Goal: Task Accomplishment & Management: Manage account settings

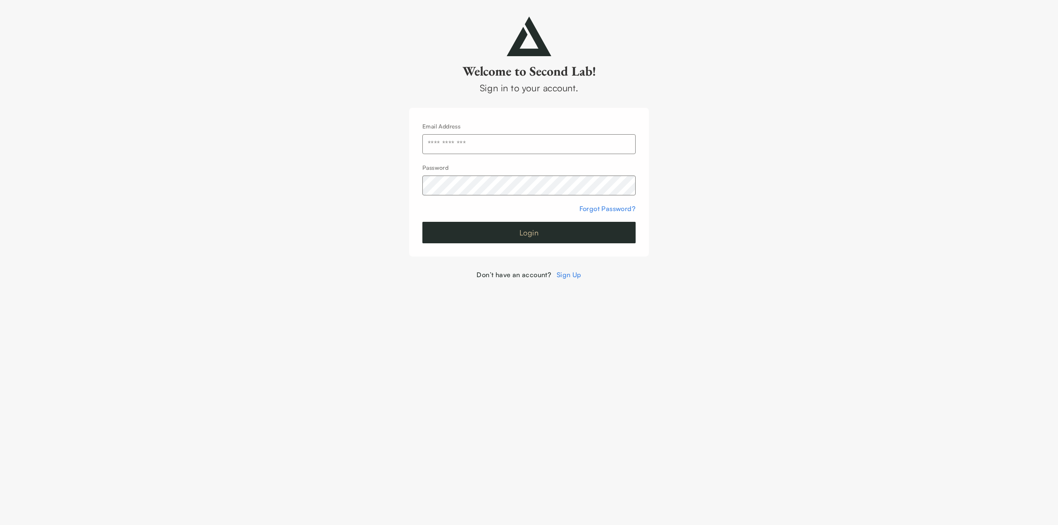
type input "**********"
click at [510, 237] on button "Login" at bounding box center [528, 232] width 213 height 21
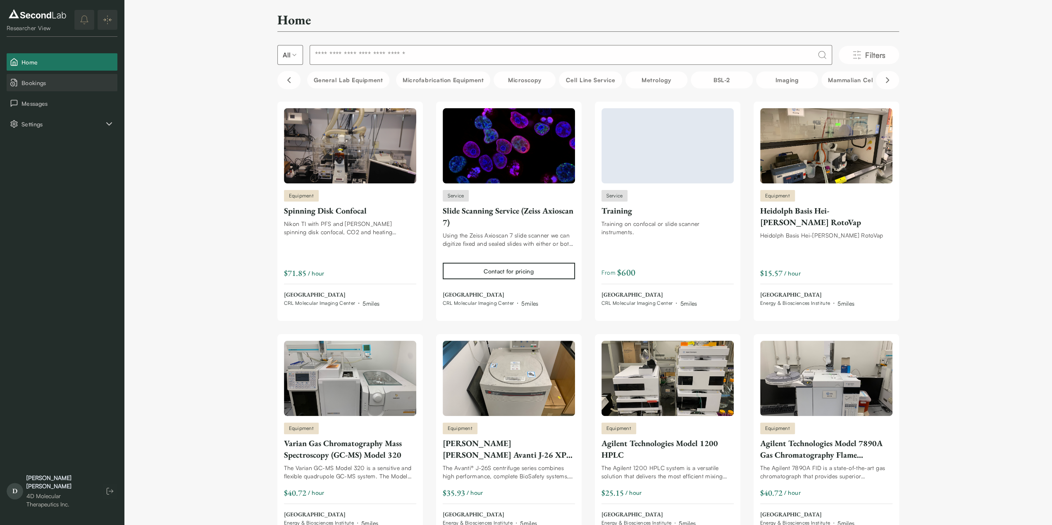
click at [42, 85] on span "Bookings" at bounding box center [67, 83] width 93 height 9
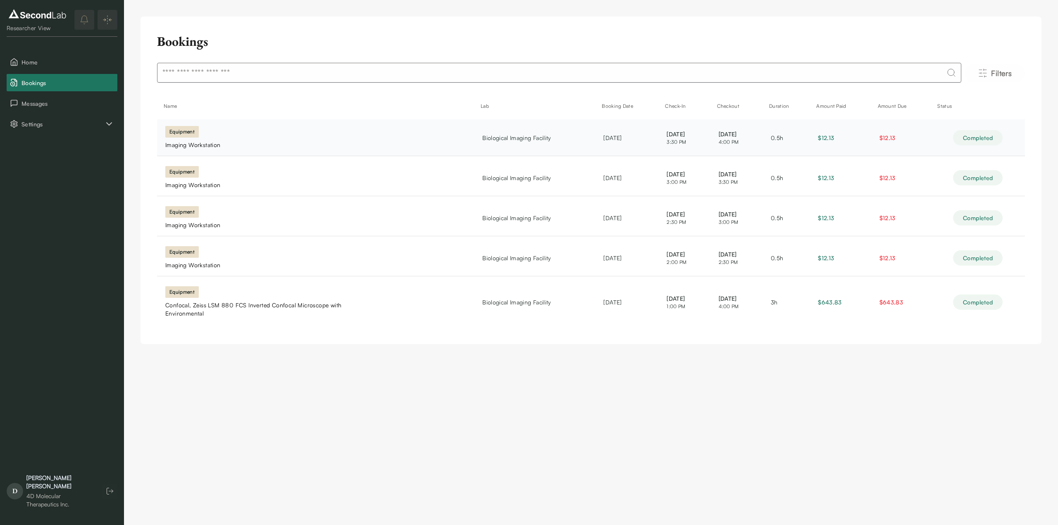
click at [896, 137] on span "$12.13" at bounding box center [887, 137] width 16 height 7
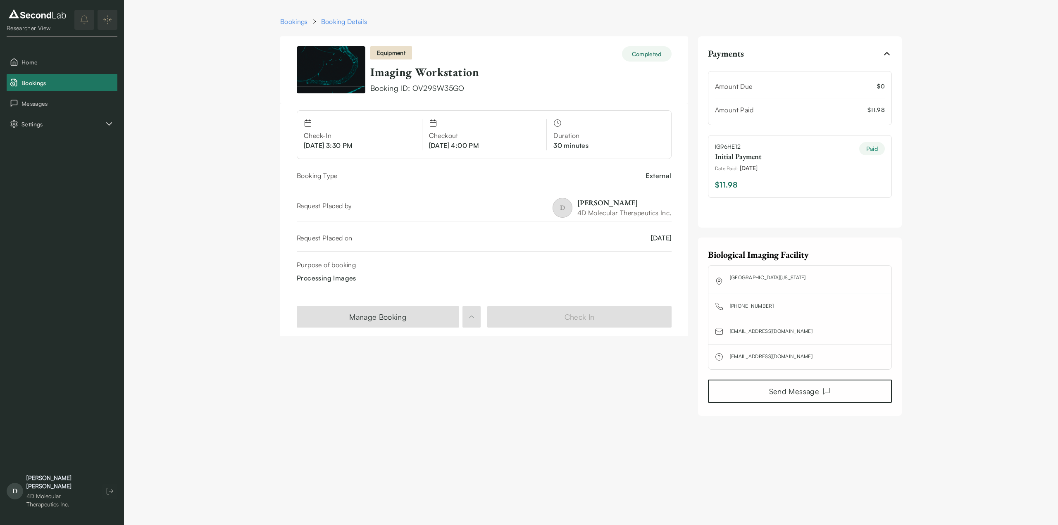
click at [727, 182] on span "$11.98" at bounding box center [726, 185] width 23 height 12
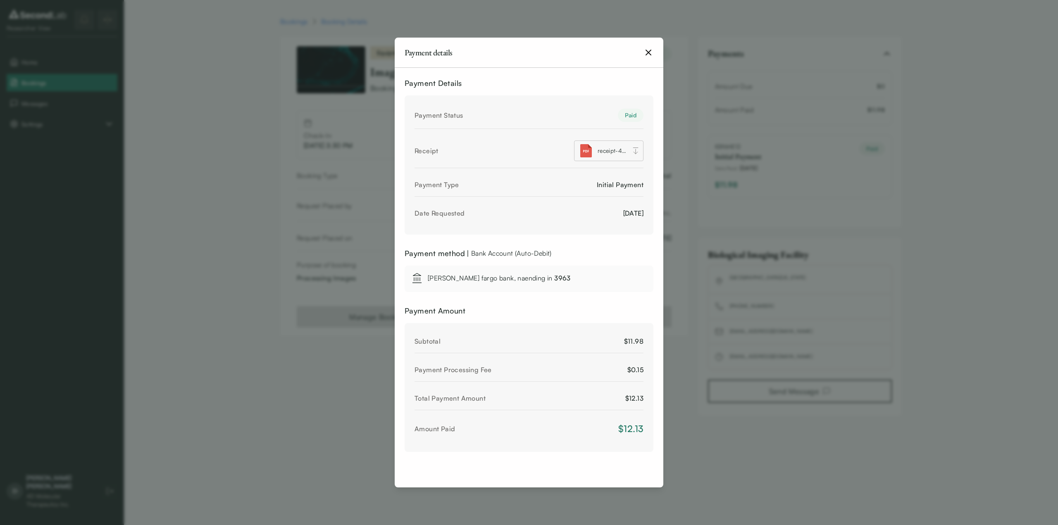
click at [614, 152] on span "receipt-4d-molecular-therapeutics-inc-IG96HE12.pdf" at bounding box center [612, 150] width 29 height 9
click at [650, 54] on icon "button" at bounding box center [648, 52] width 5 height 5
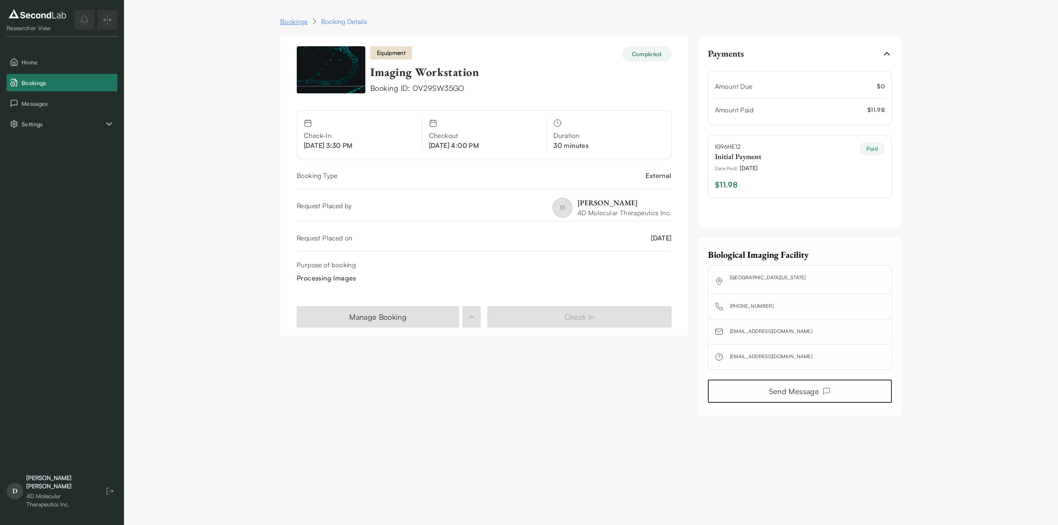
click at [295, 22] on link "Bookings" at bounding box center [294, 22] width 28 height 10
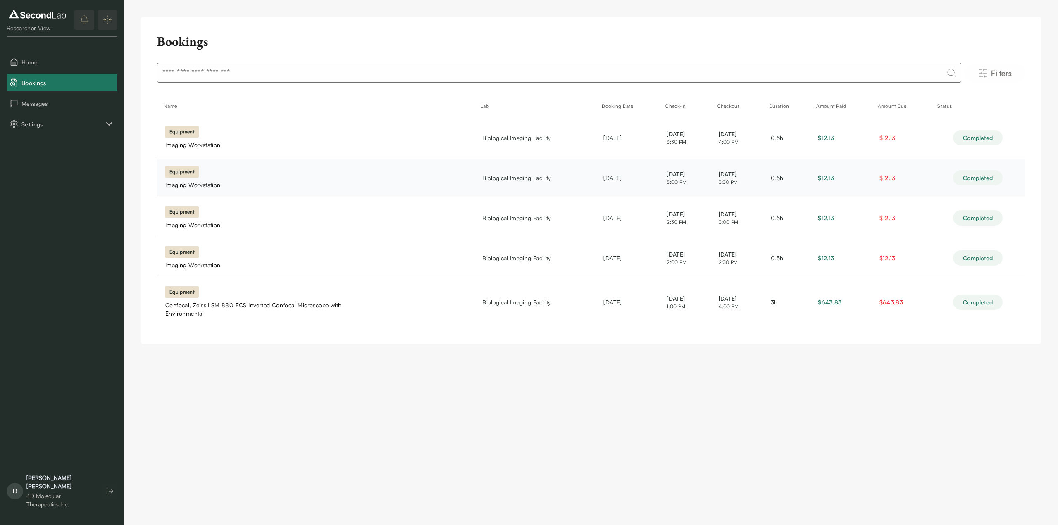
click at [896, 177] on span "$12.13" at bounding box center [887, 177] width 16 height 7
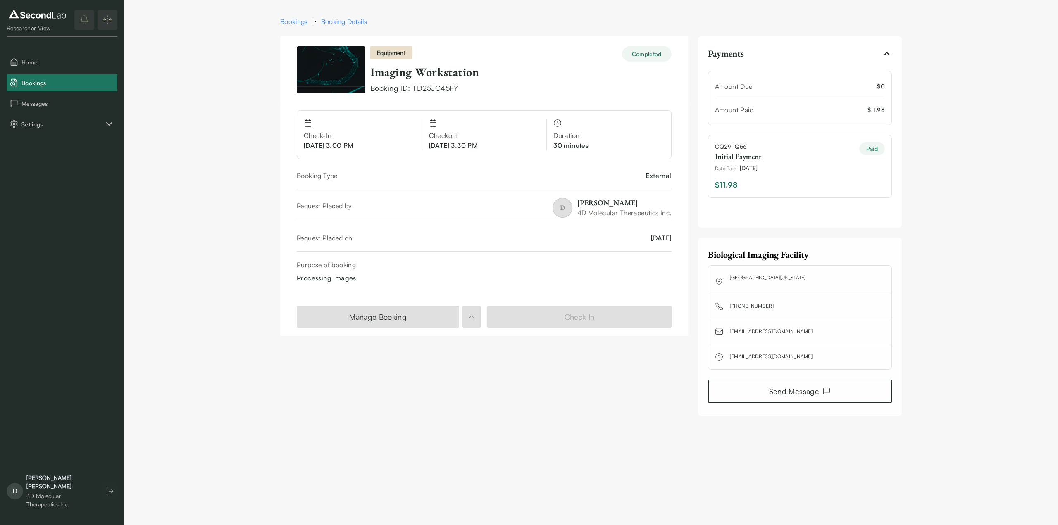
click at [733, 183] on span "$11.98" at bounding box center [726, 185] width 23 height 12
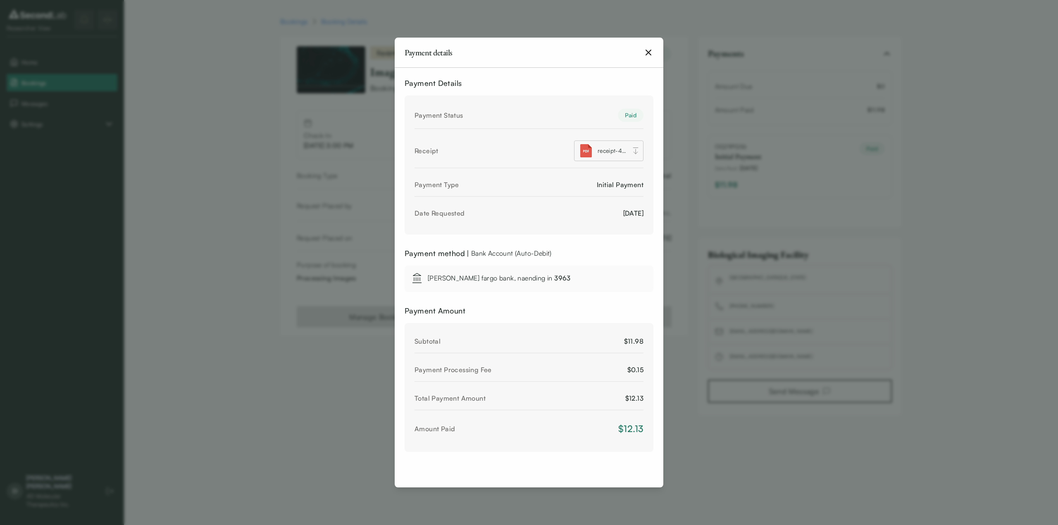
click at [613, 150] on span "receipt-4d-molecular-therapeutics-inc-OQ29PQ56.pdf" at bounding box center [612, 150] width 29 height 9
click at [647, 53] on icon "button" at bounding box center [648, 52] width 5 height 5
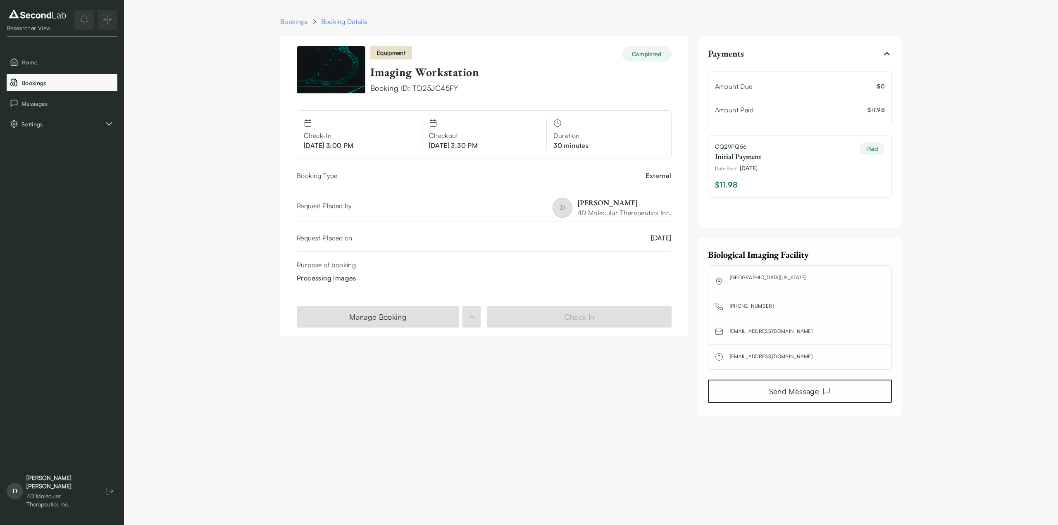
click at [47, 85] on span "Bookings" at bounding box center [67, 83] width 93 height 9
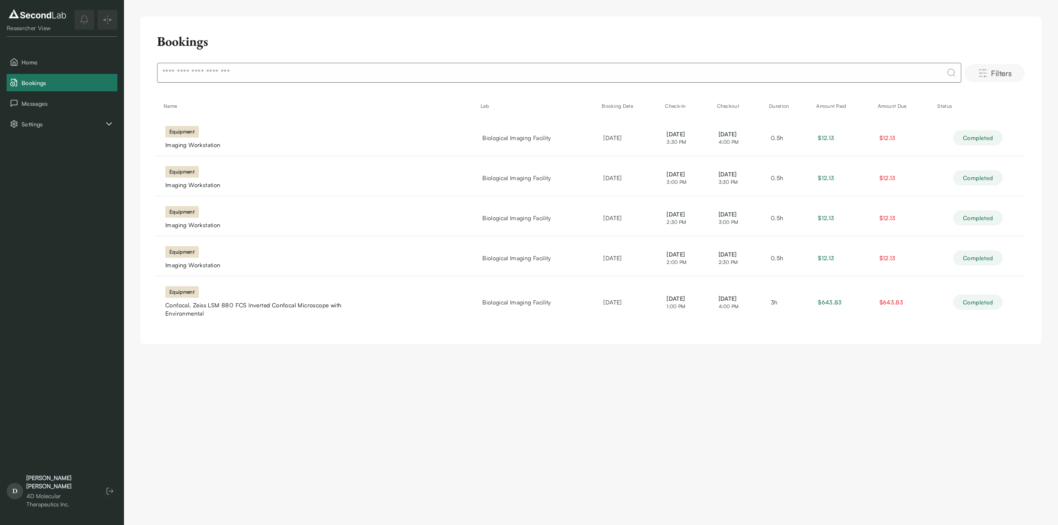
click at [1005, 72] on span "Filters" at bounding box center [1001, 73] width 21 height 12
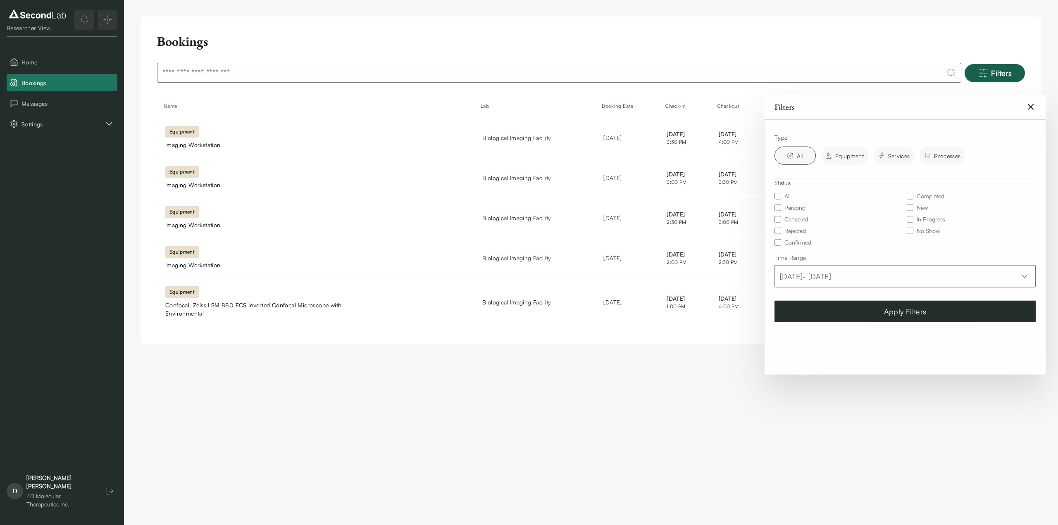
click at [1031, 111] on icon "Clear Filters" at bounding box center [1031, 107] width 10 height 10
